Goal: Navigation & Orientation: Find specific page/section

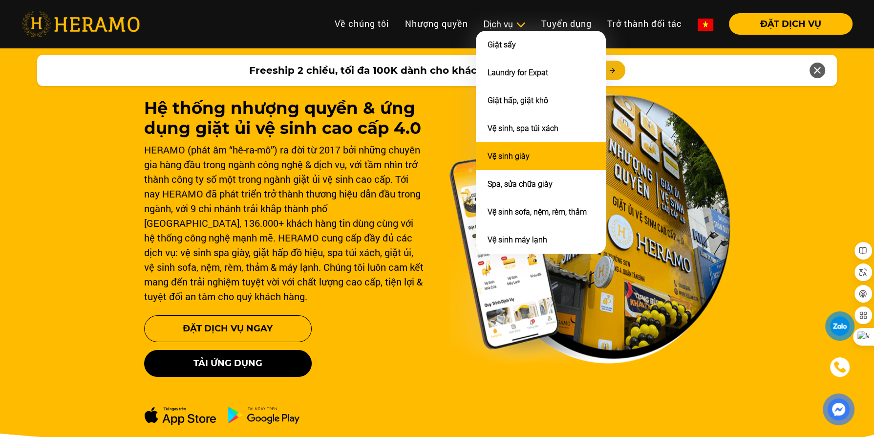
click at [512, 152] on link "Vệ sinh giày" at bounding box center [509, 155] width 42 height 9
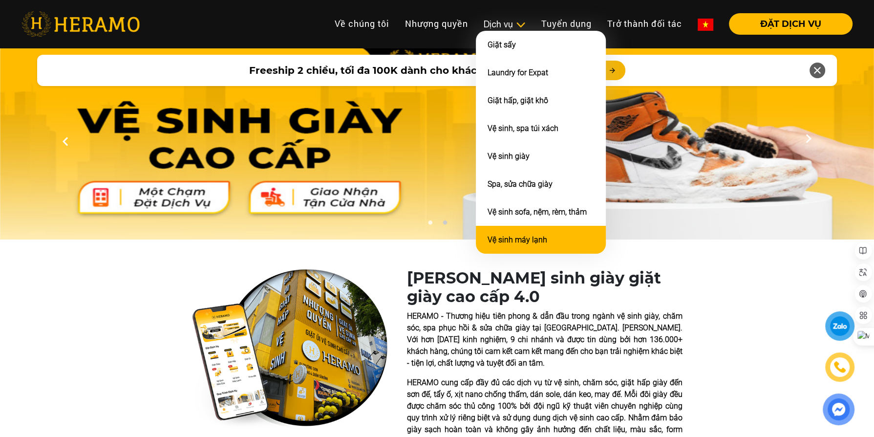
click at [511, 235] on link "Vệ sinh máy lạnh" at bounding box center [518, 239] width 60 height 9
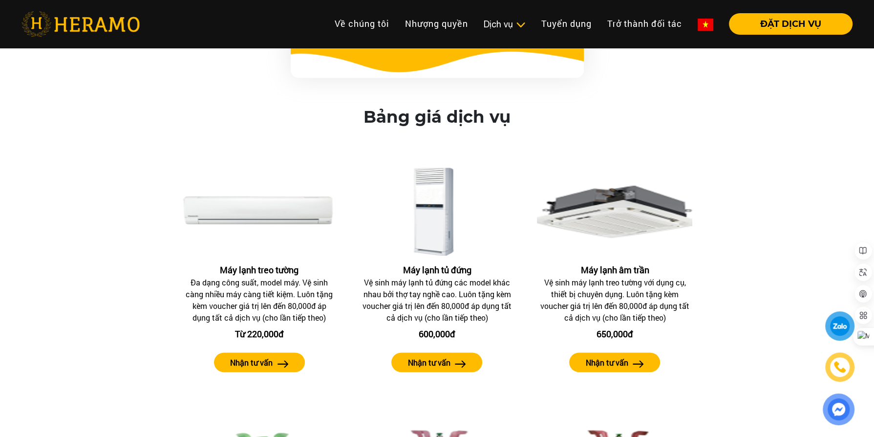
scroll to position [975, 0]
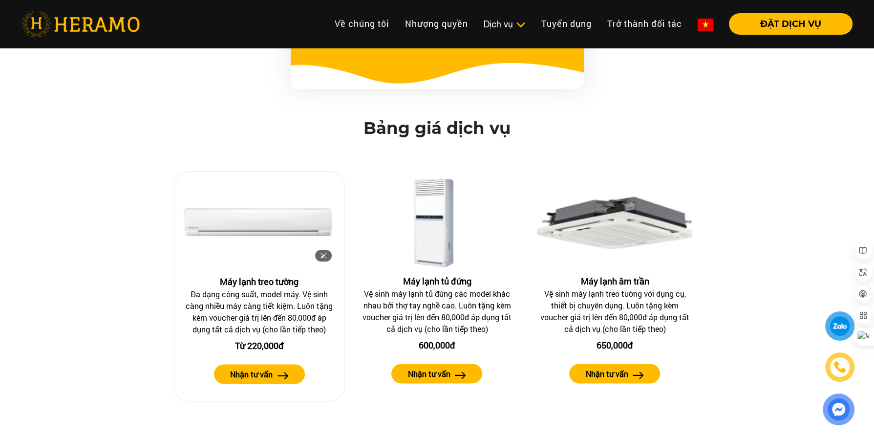
click at [252, 218] on img at bounding box center [259, 223] width 154 height 88
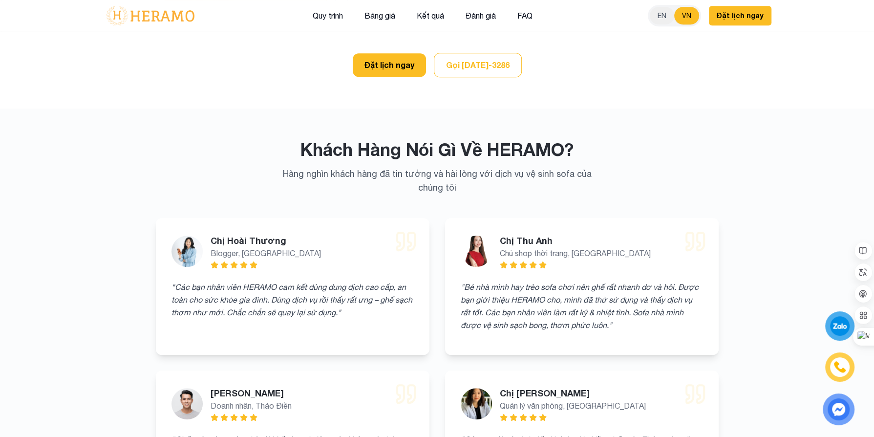
scroll to position [4066, 0]
